Goal: Check status: Check status

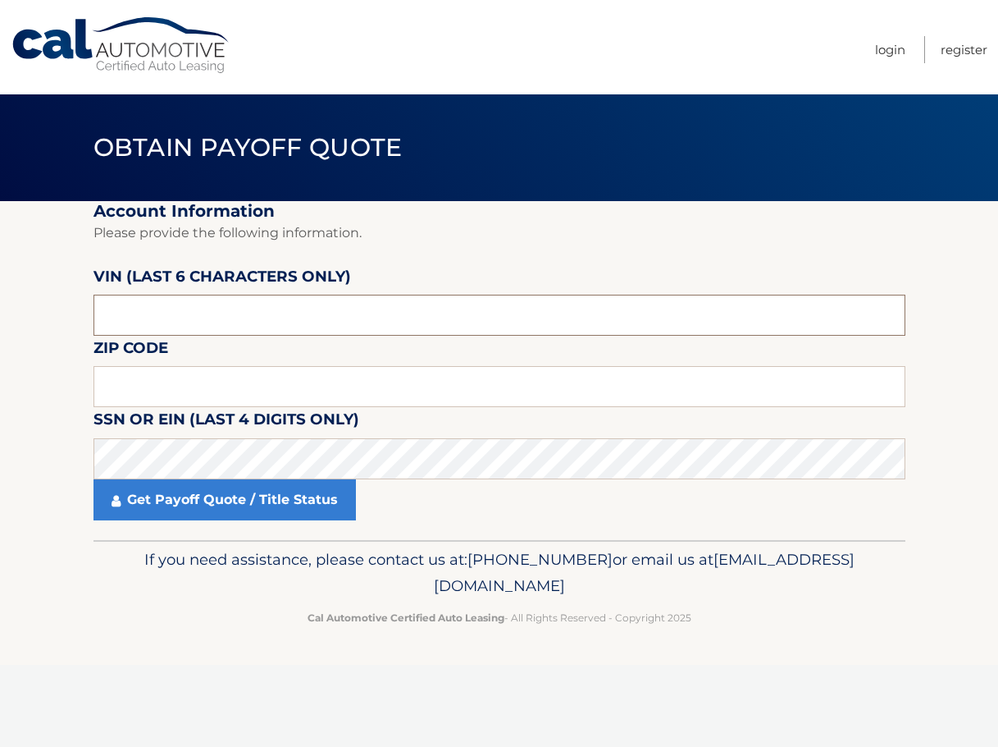
click at [218, 313] on input "text" at bounding box center [500, 315] width 812 height 41
type input "538589"
click at [320, 381] on input "text" at bounding box center [500, 386] width 812 height 41
type input "0695"
click at [320, 381] on input "0695" at bounding box center [500, 386] width 812 height 41
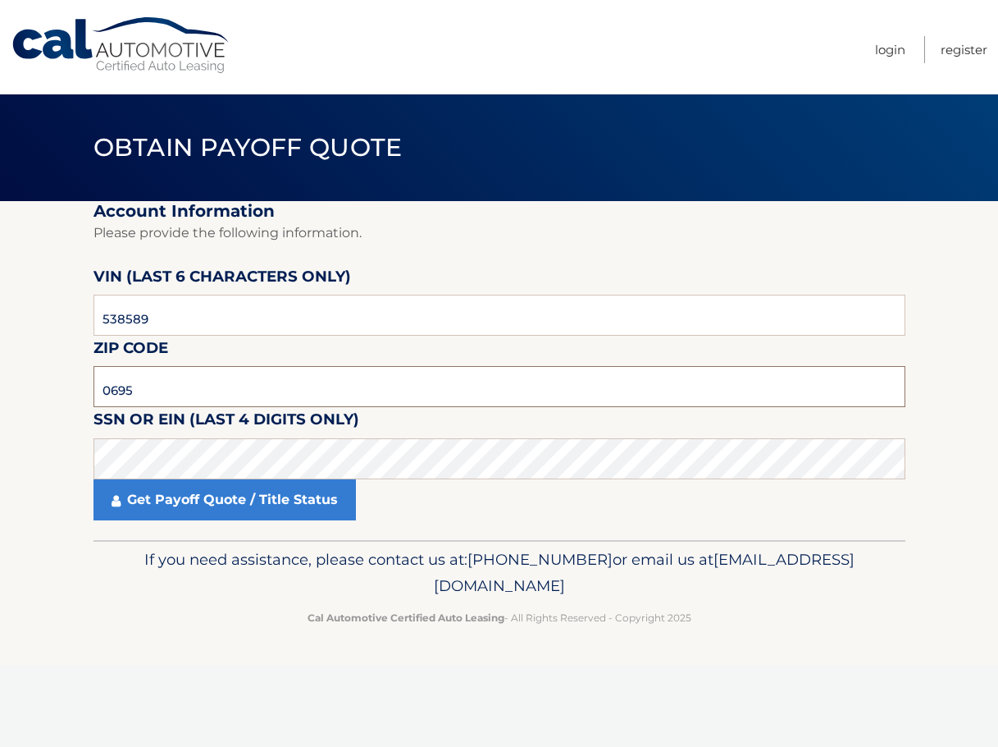
click at [320, 381] on input "0695" at bounding box center [500, 386] width 812 height 41
click at [320, 381] on input "text" at bounding box center [500, 386] width 812 height 41
type input "11743"
click button "For Originating Dealer" at bounding box center [0, 0] width 0 height 0
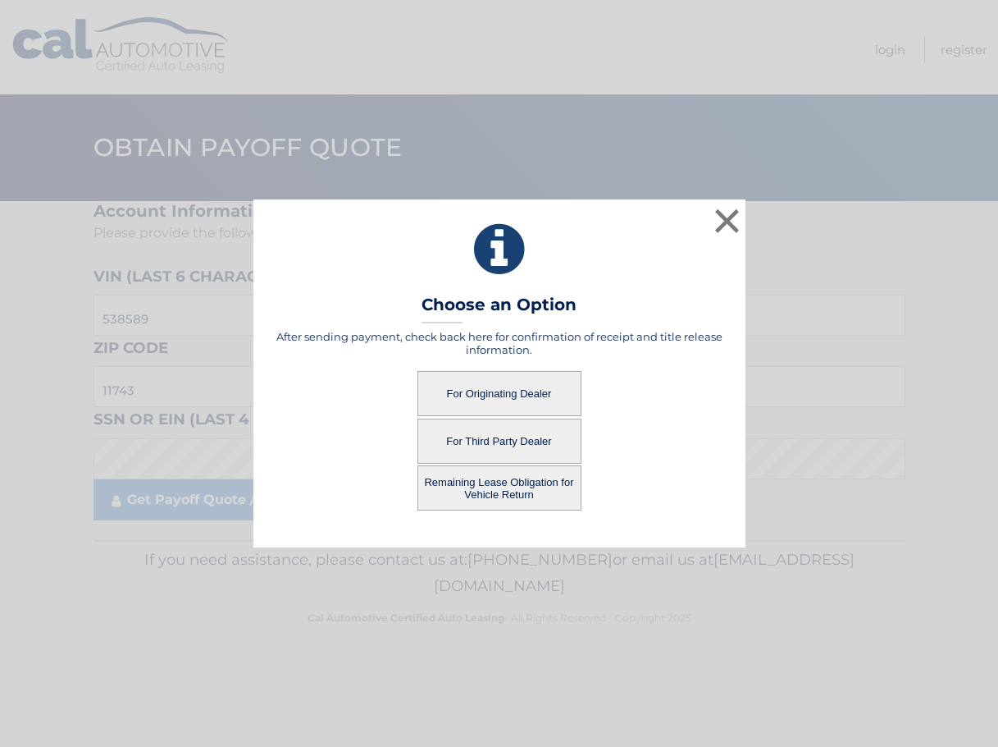
click at [546, 439] on button "For Third Party Dealer" at bounding box center [500, 440] width 164 height 45
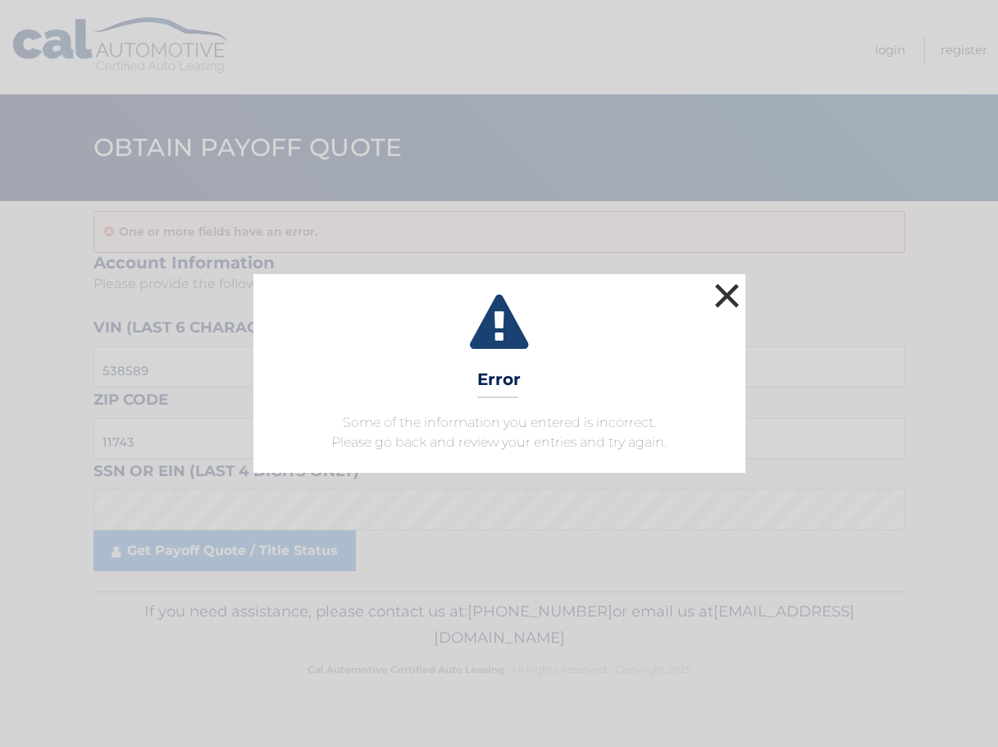
click at [726, 299] on button "×" at bounding box center [727, 295] width 33 height 33
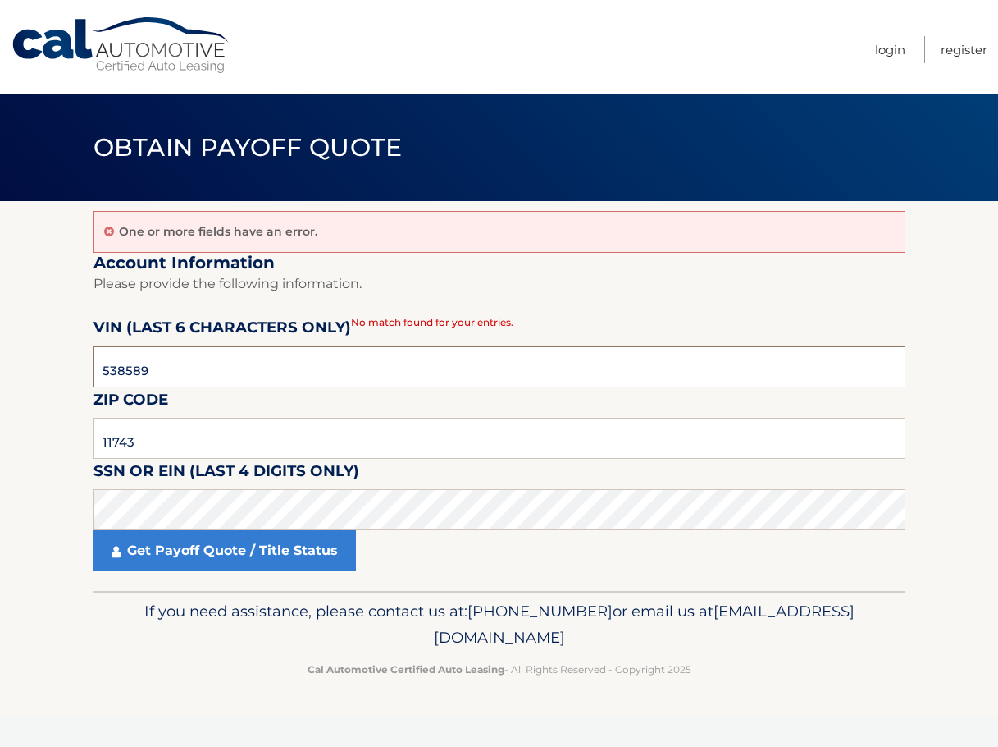
click at [285, 371] on input "538589" at bounding box center [500, 366] width 812 height 41
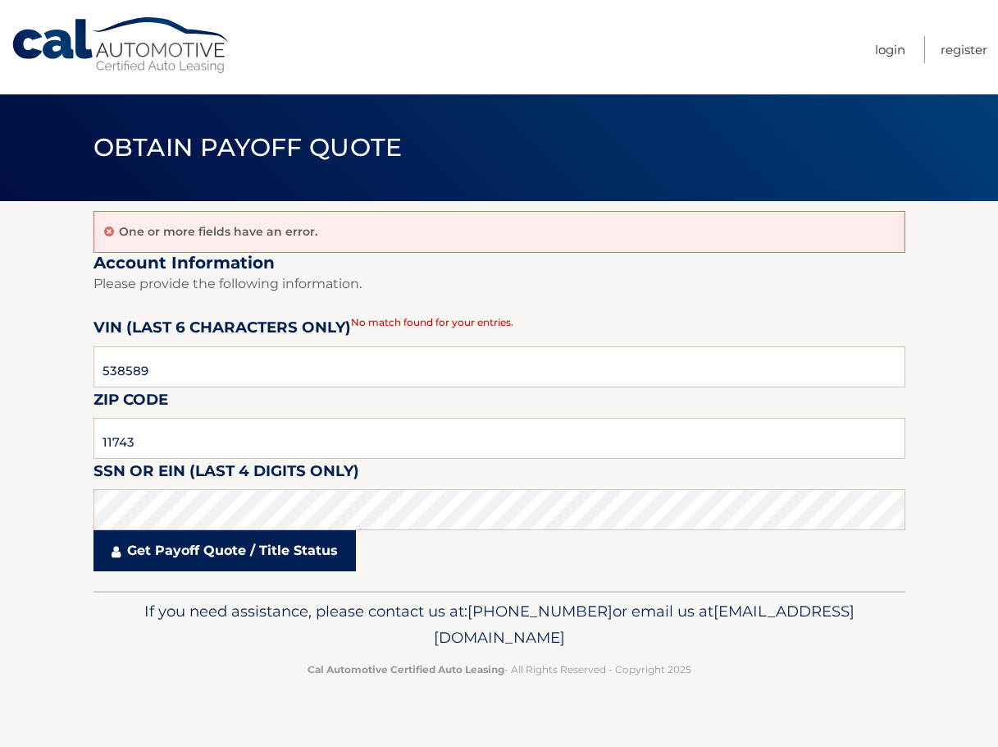
click at [242, 539] on link "Get Payoff Quote / Title Status" at bounding box center [225, 550] width 263 height 41
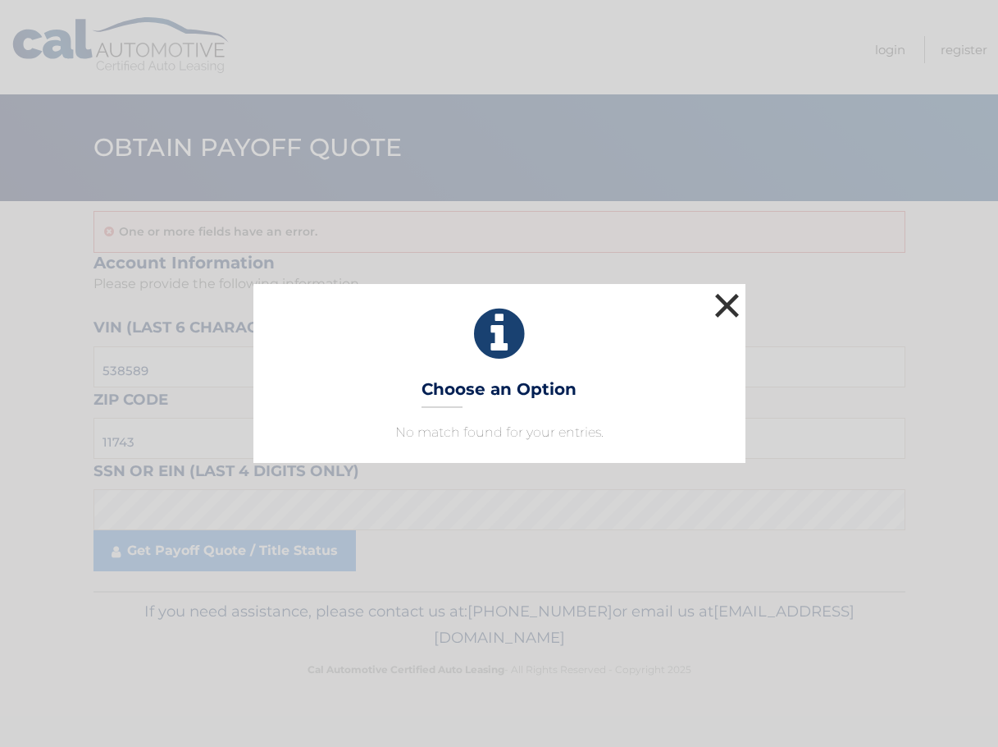
click at [715, 299] on button "×" at bounding box center [727, 305] width 33 height 33
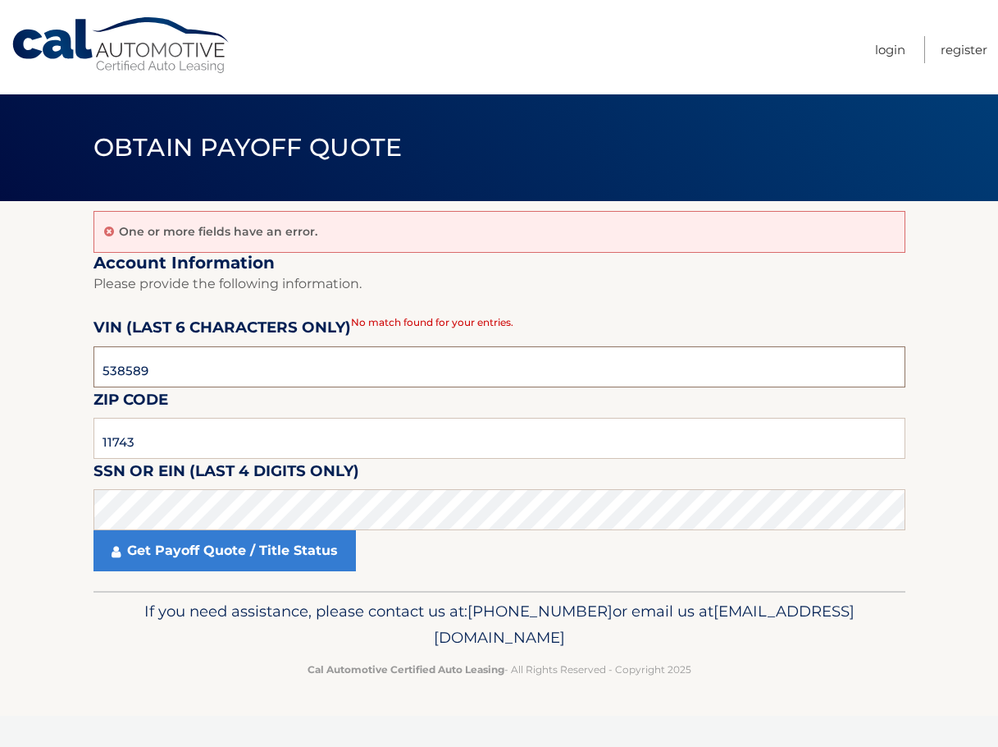
click at [379, 376] on input "538589" at bounding box center [500, 366] width 812 height 41
type input "538589"
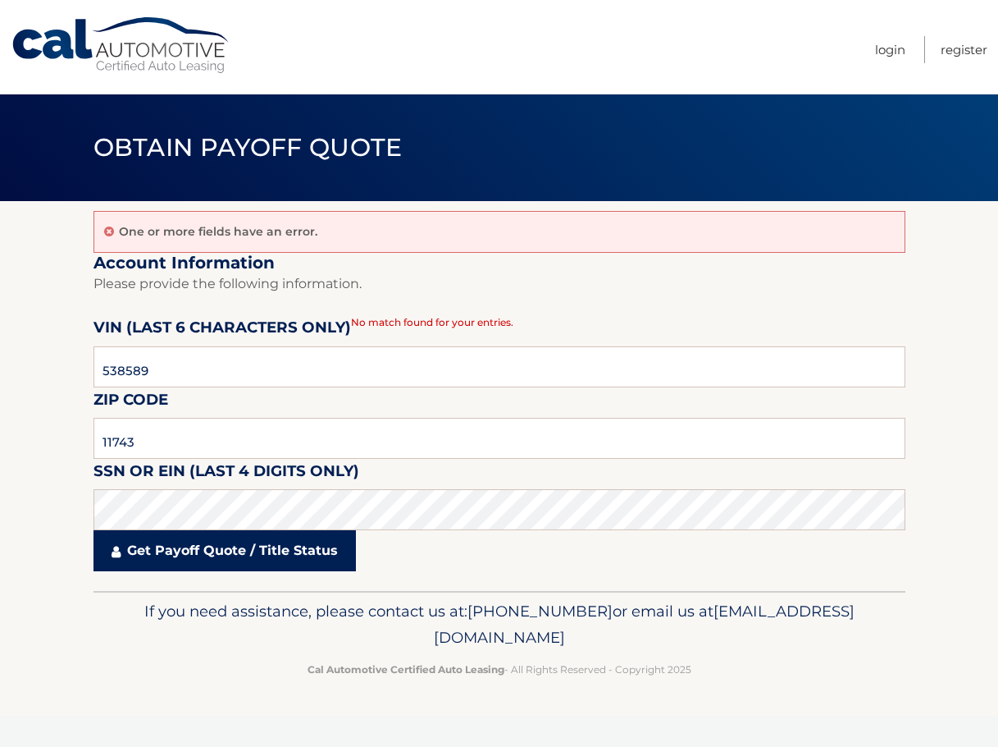
click at [301, 545] on link "Get Payoff Quote / Title Status" at bounding box center [225, 550] width 263 height 41
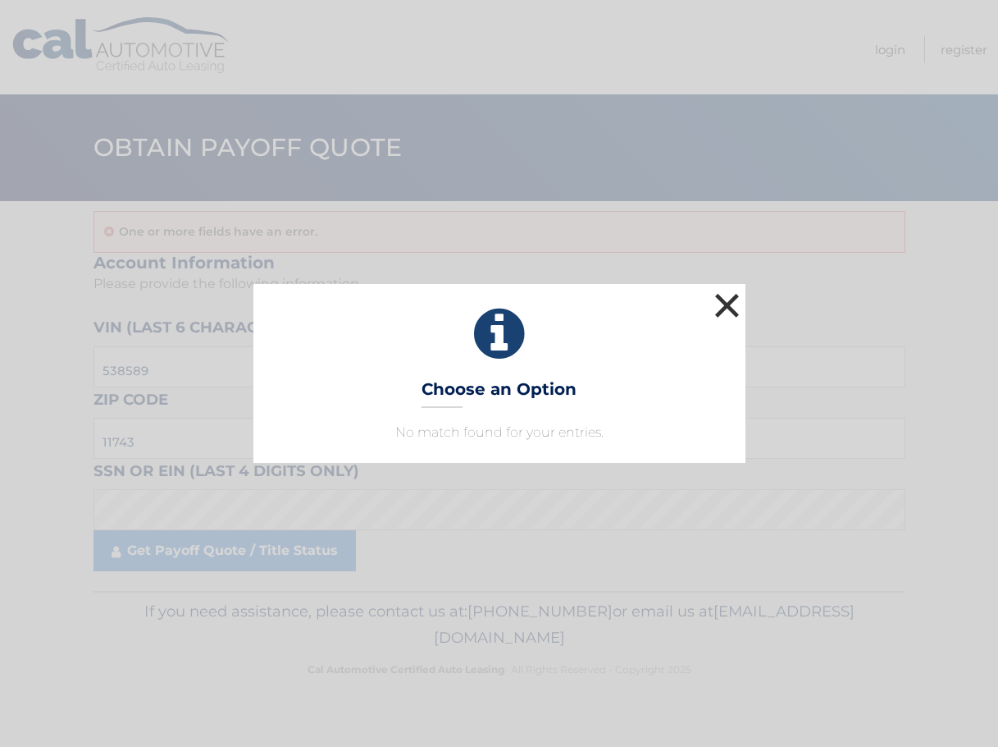
click at [724, 302] on button "×" at bounding box center [727, 305] width 33 height 33
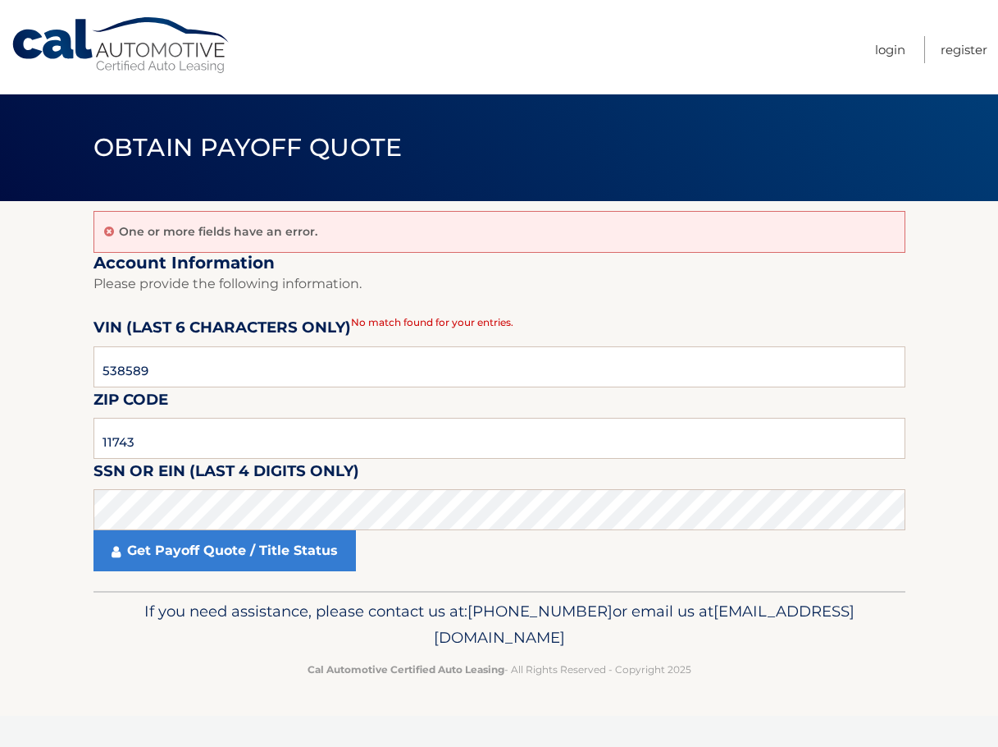
drag, startPoint x: 513, startPoint y: 279, endPoint x: 523, endPoint y: 267, distance: 15.1
click at [513, 279] on p "Please provide the following information." at bounding box center [500, 283] width 812 height 23
click at [539, 372] on input "538589" at bounding box center [500, 366] width 812 height 41
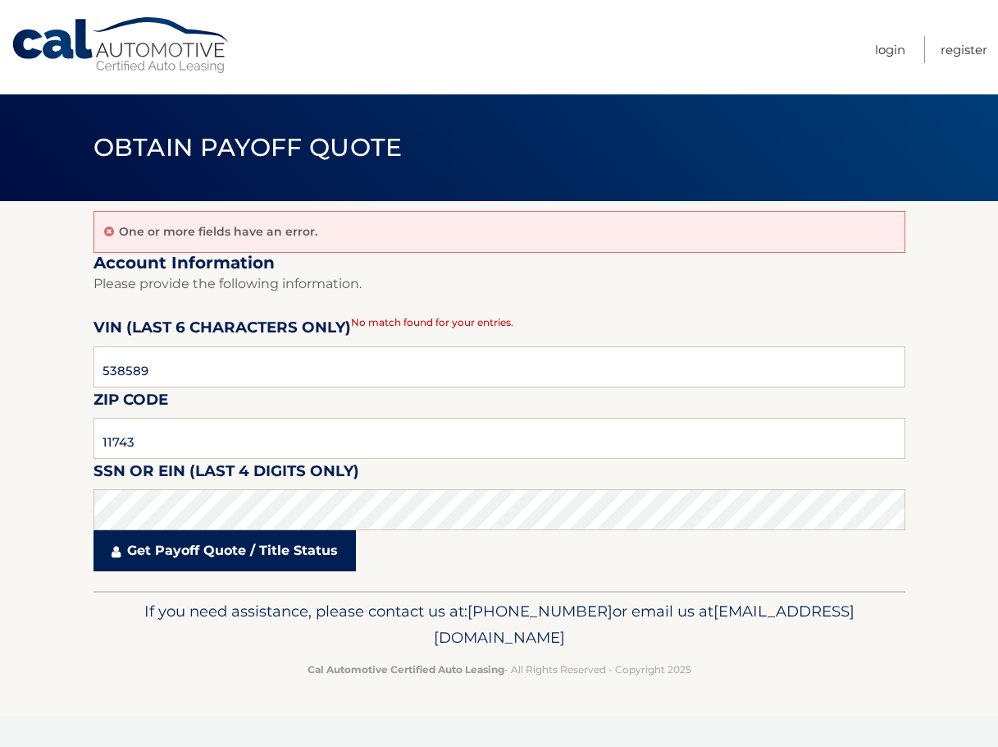
click at [270, 545] on link "Get Payoff Quote / Title Status" at bounding box center [225, 550] width 263 height 41
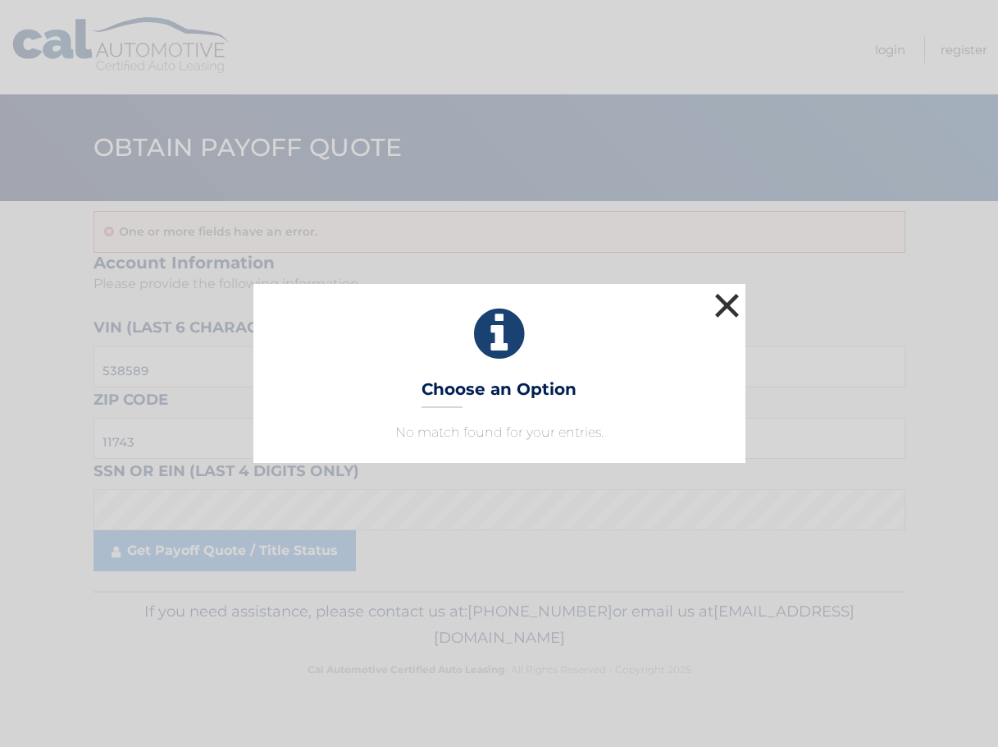
click at [734, 302] on button "×" at bounding box center [727, 305] width 33 height 33
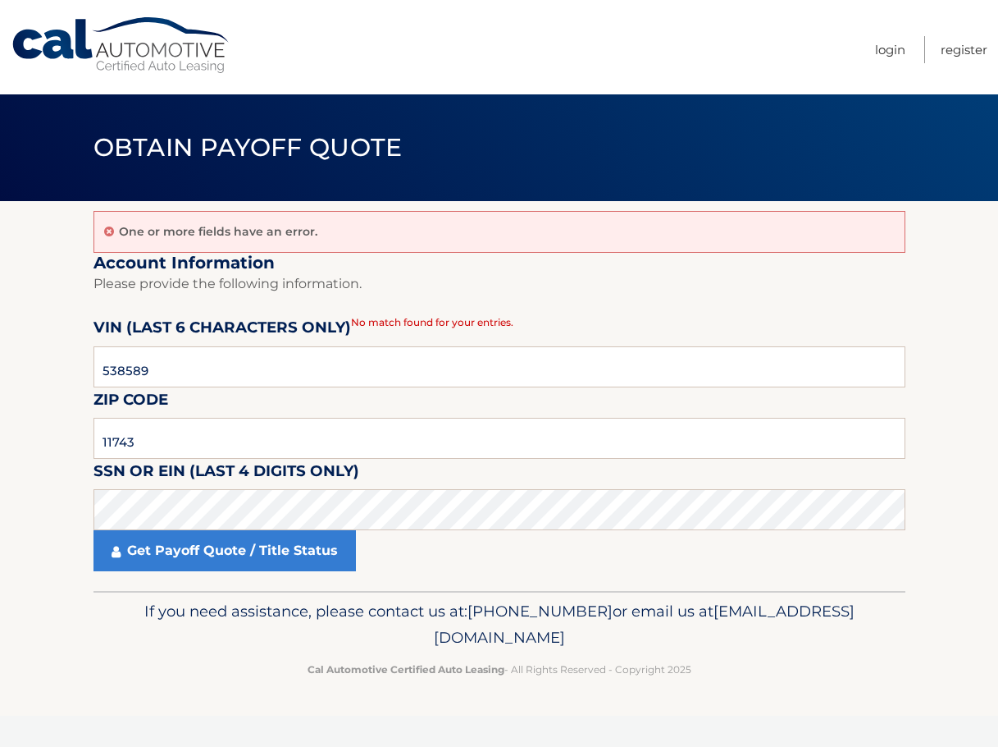
click at [112, 42] on link "Cal Automotive" at bounding box center [121, 45] width 221 height 58
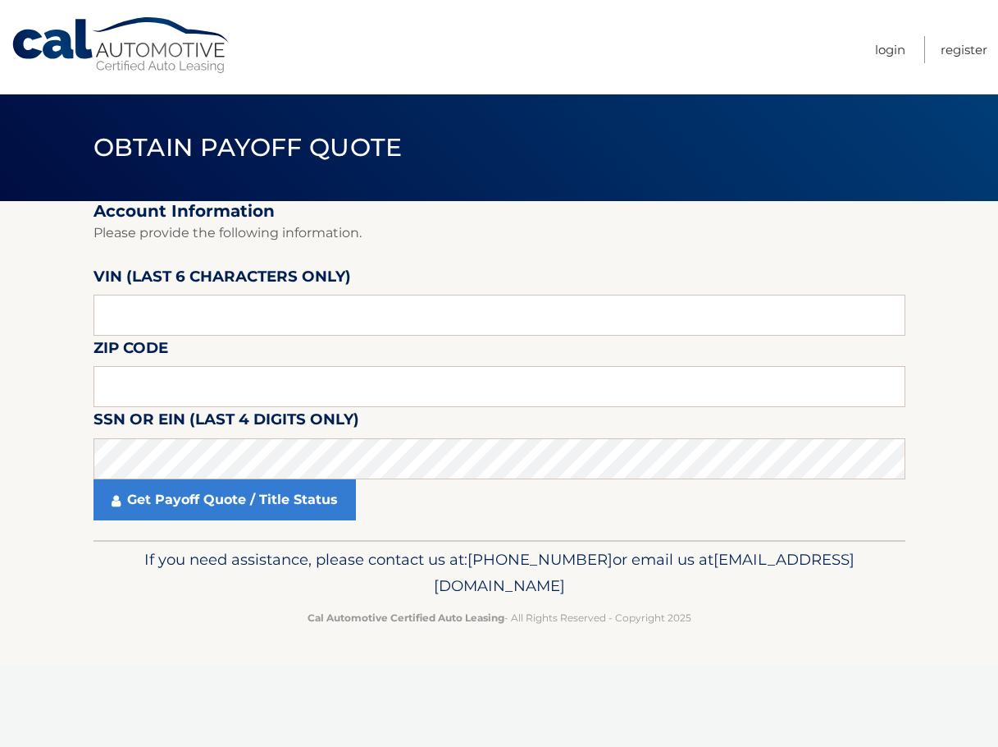
click at [203, 295] on label "VIN (last 6 characters only)" at bounding box center [223, 279] width 258 height 30
click at [193, 324] on input "text" at bounding box center [500, 315] width 812 height 41
type input "538589"
click at [180, 385] on input "text" at bounding box center [500, 386] width 812 height 41
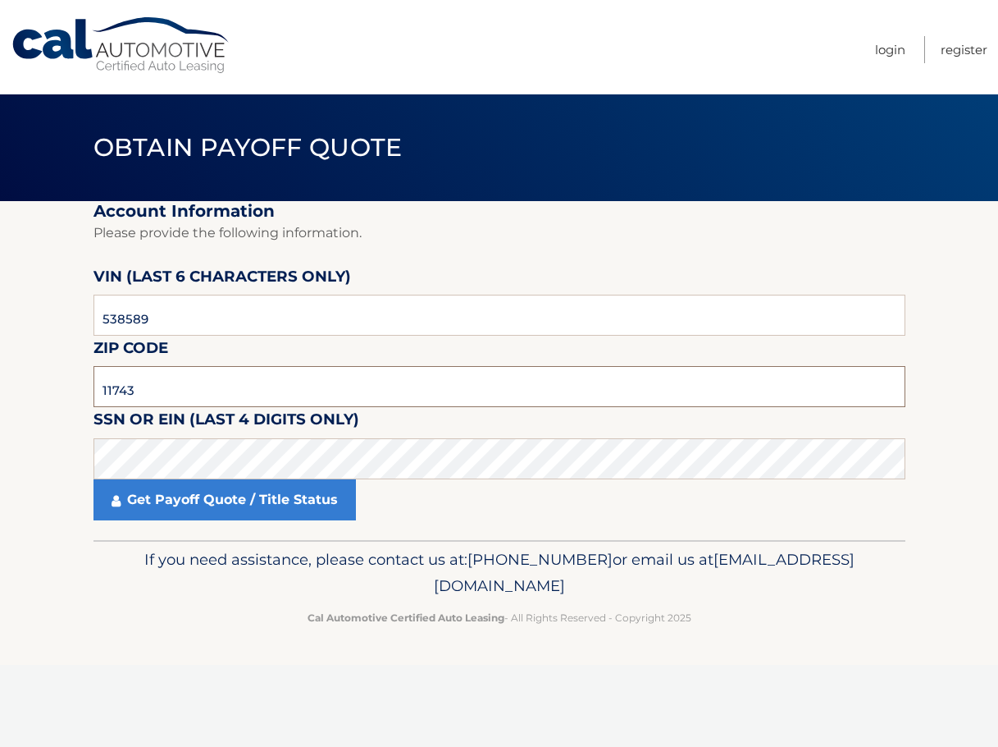
type input "11743"
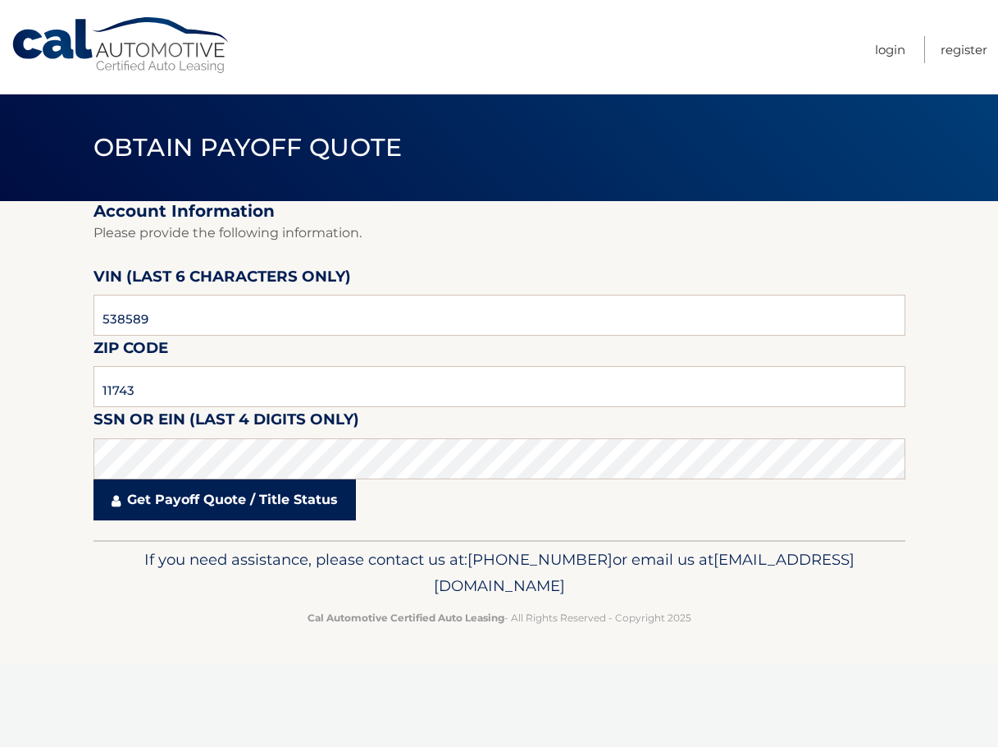
click at [310, 505] on link "Get Payoff Quote / Title Status" at bounding box center [225, 499] width 263 height 41
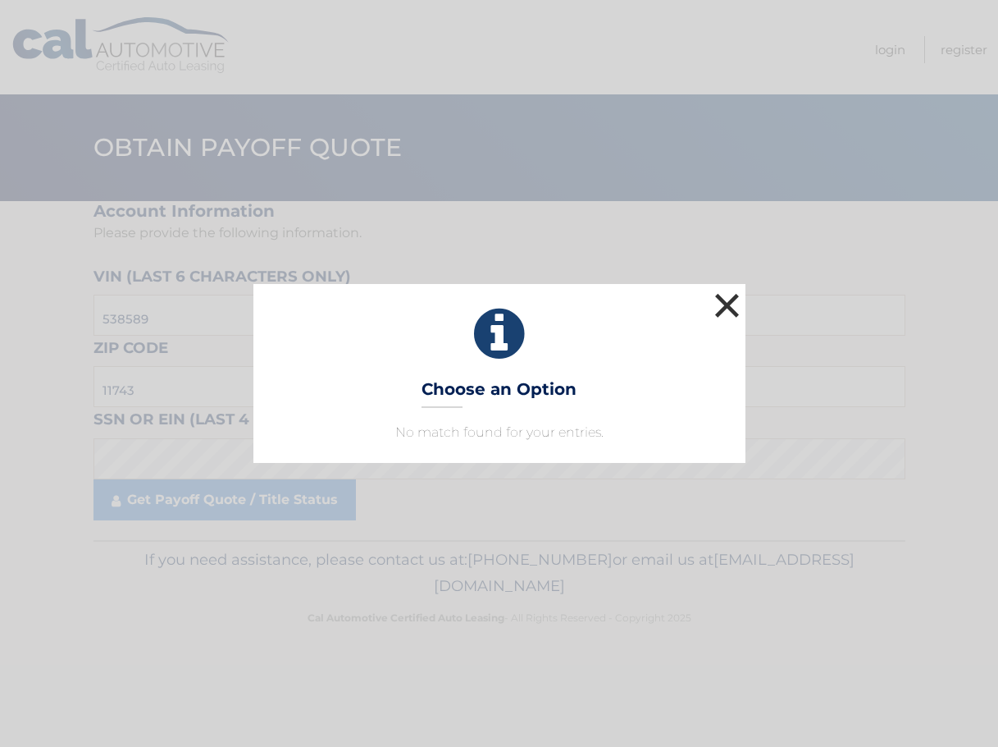
click at [738, 304] on button "×" at bounding box center [727, 305] width 33 height 33
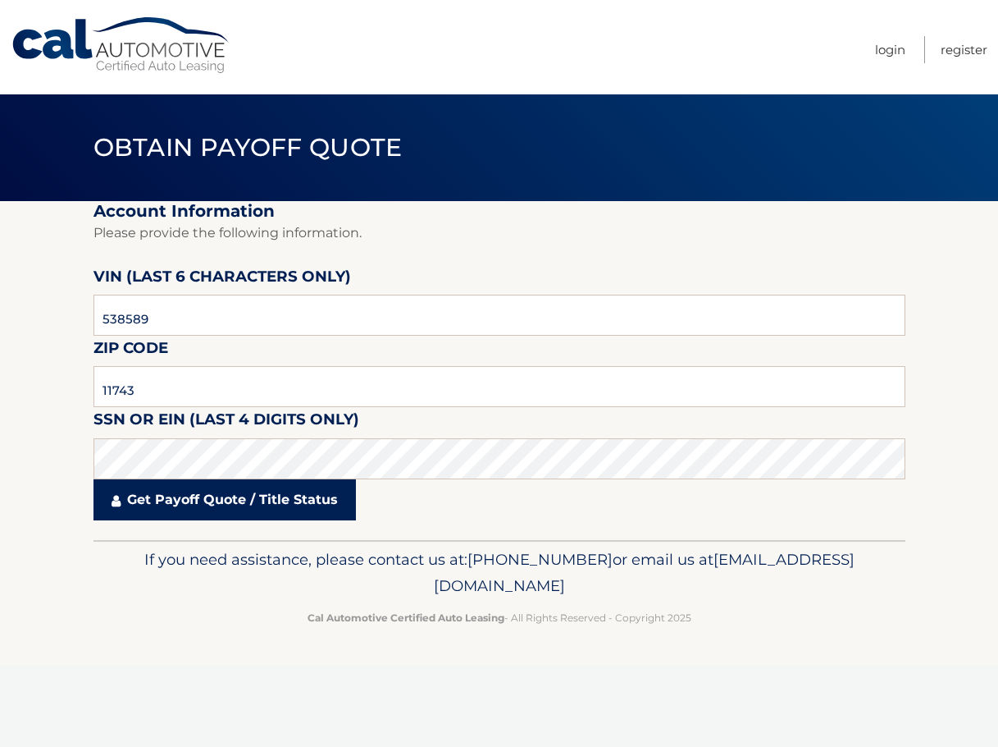
click at [143, 482] on link "Get Payoff Quote / Title Status" at bounding box center [225, 499] width 263 height 41
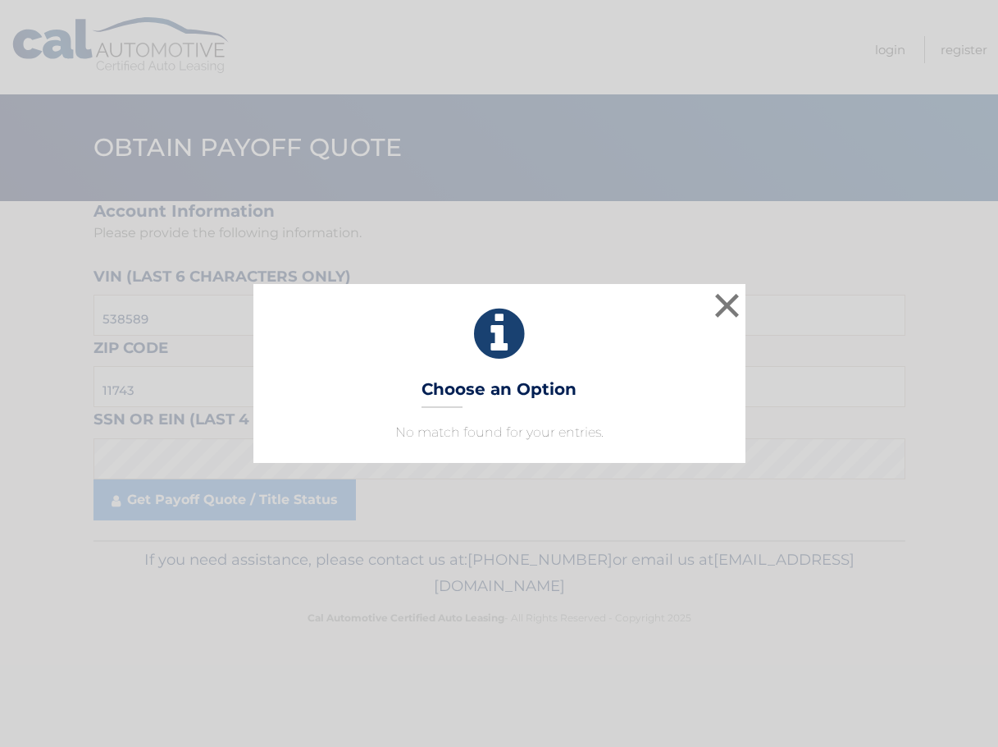
click at [454, 358] on icon at bounding box center [499, 333] width 451 height 59
click at [453, 398] on h3 "Choose an Option" at bounding box center [499, 393] width 155 height 29
click at [712, 310] on button "×" at bounding box center [727, 305] width 33 height 33
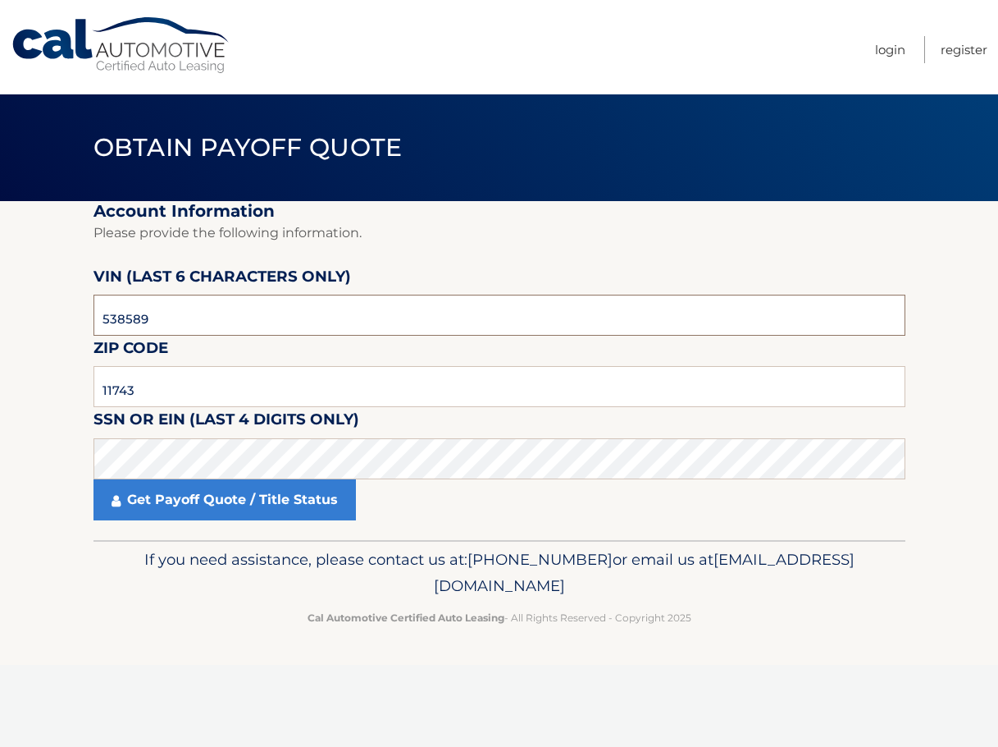
click at [185, 317] on input "538589" at bounding box center [500, 315] width 812 height 41
type input "003907"
click button "For Originating Dealer" at bounding box center [0, 0] width 0 height 0
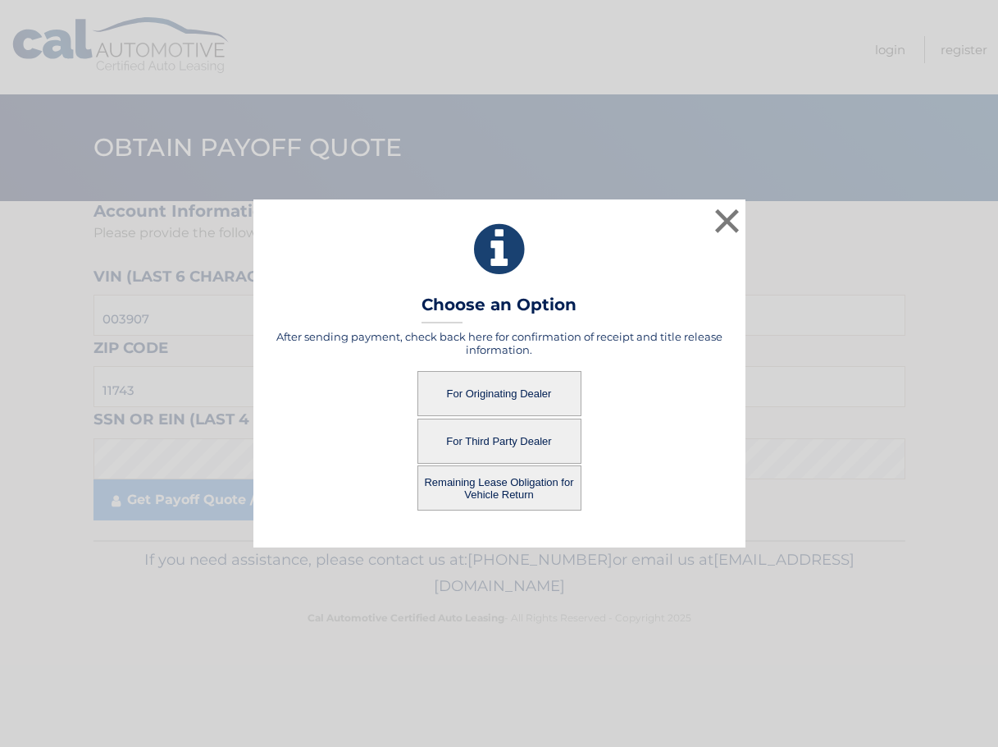
click at [469, 447] on button "For Third Party Dealer" at bounding box center [500, 440] width 164 height 45
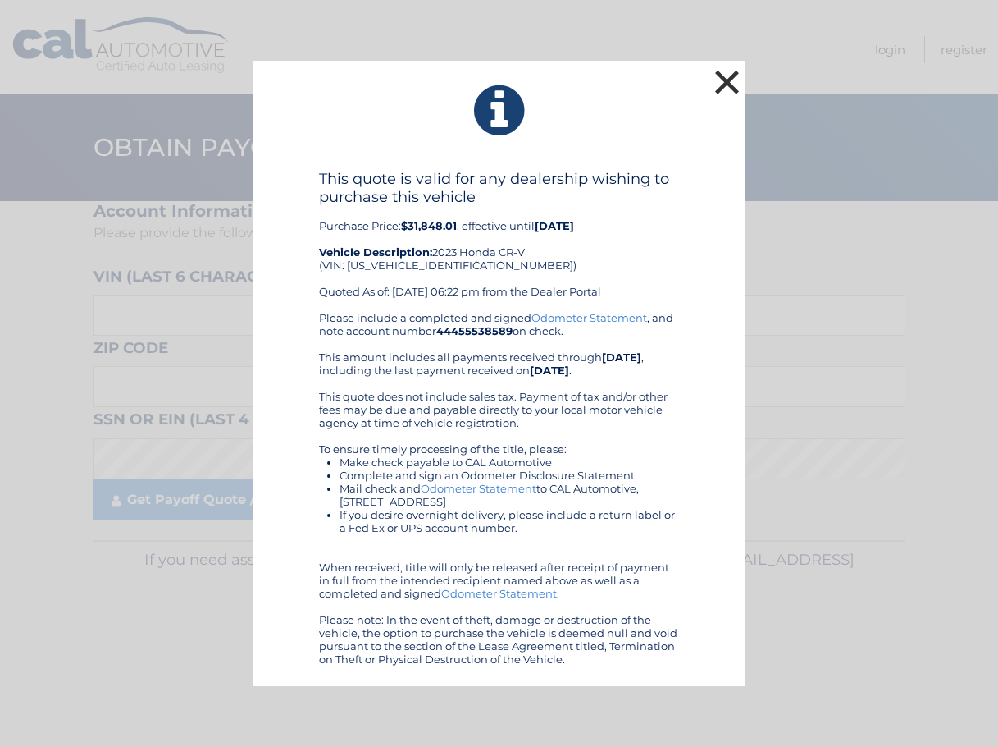
click at [726, 80] on button "×" at bounding box center [727, 82] width 33 height 33
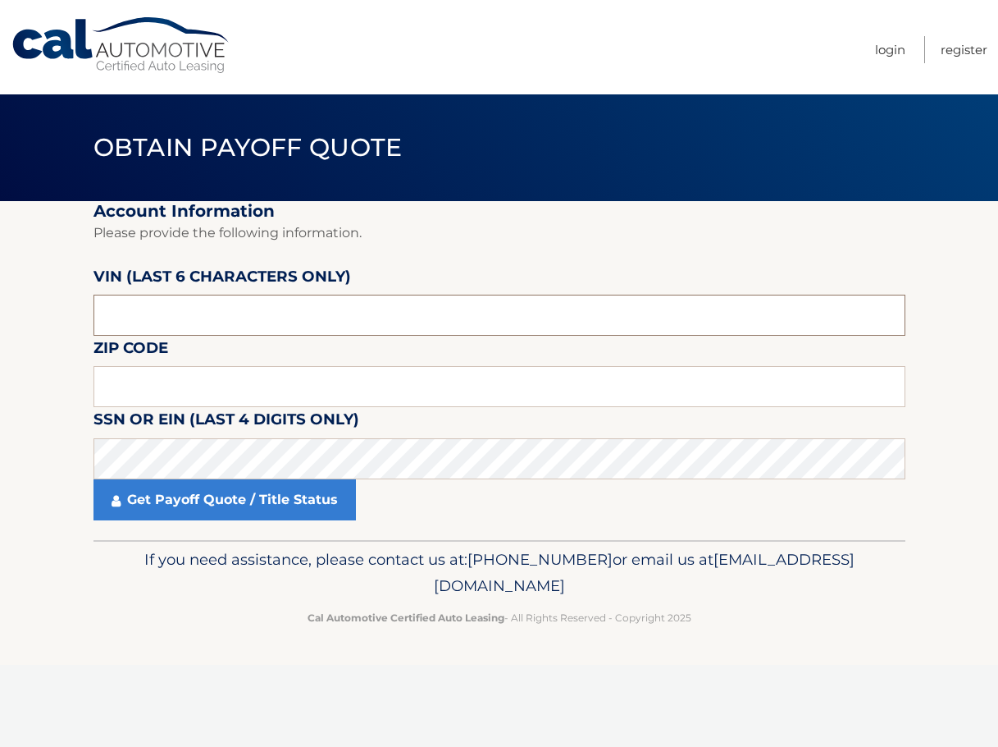
click at [309, 304] on input "text" at bounding box center [500, 315] width 812 height 41
type input "003907"
type input "11743"
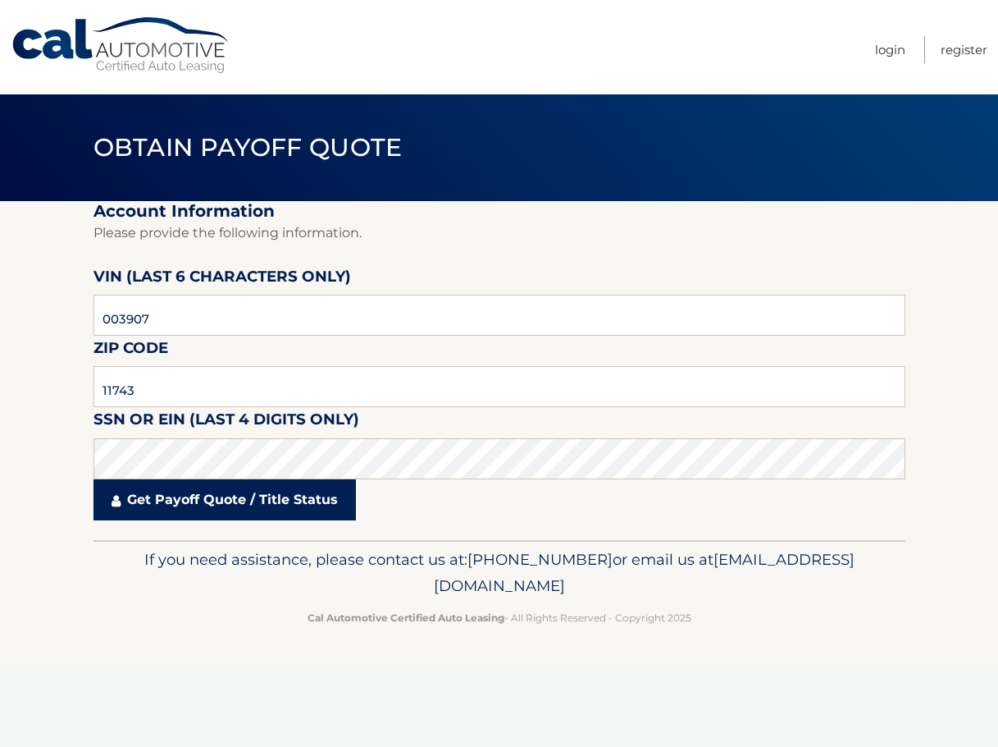
click at [251, 493] on link "Get Payoff Quote / Title Status" at bounding box center [225, 499] width 263 height 41
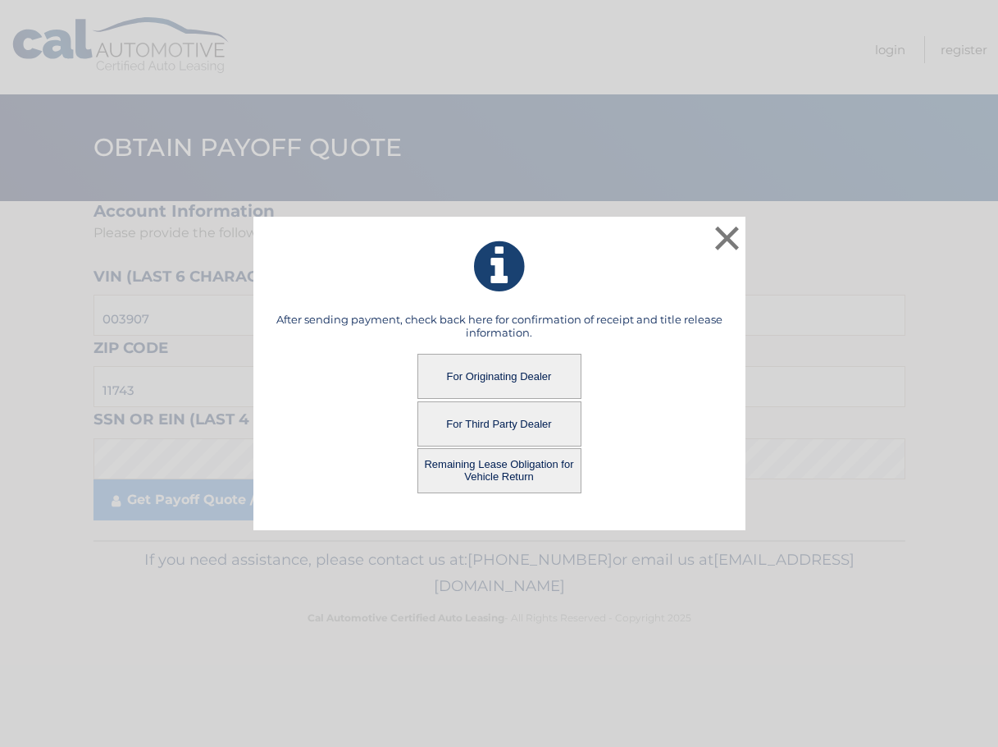
click at [527, 378] on button "For Originating Dealer" at bounding box center [500, 376] width 164 height 45
click at [482, 372] on button "For Originating Dealer" at bounding box center [500, 376] width 164 height 45
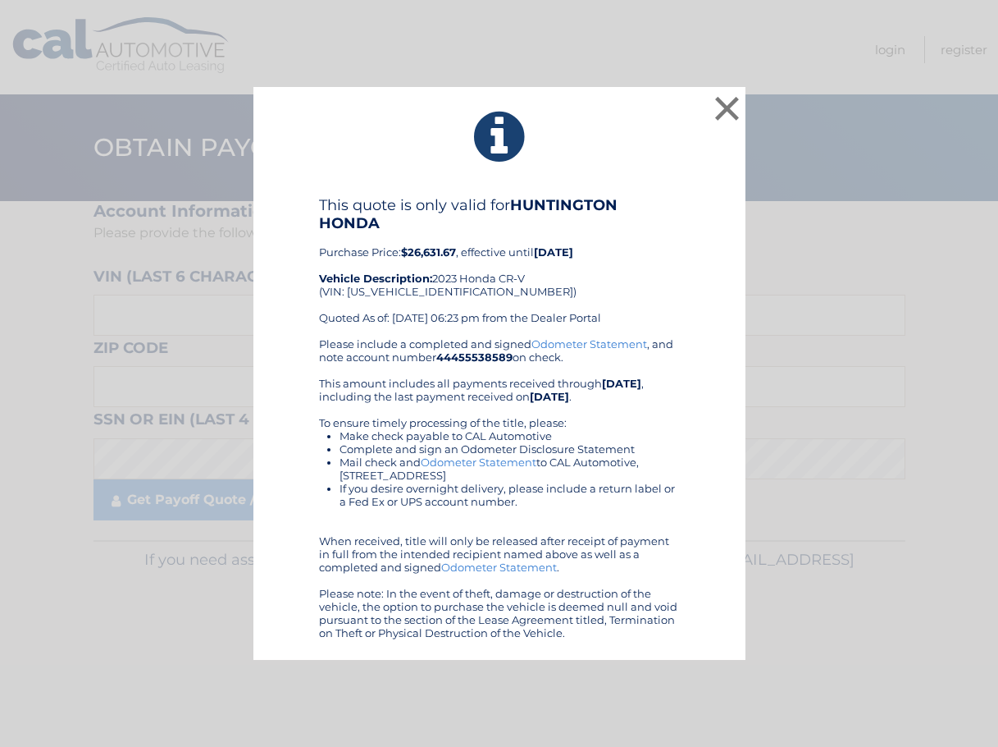
click at [455, 131] on icon at bounding box center [499, 136] width 451 height 59
drag, startPoint x: 583, startPoint y: 98, endPoint x: 683, endPoint y: 98, distance: 100.1
click at [583, 98] on div "× This quote is only valid for HUNTINGTON HONDA Purchase Price: $26,631.67 , ef…" at bounding box center [499, 373] width 492 height 573
click at [724, 108] on button "×" at bounding box center [727, 108] width 33 height 33
